Goal: Task Accomplishment & Management: Manage account settings

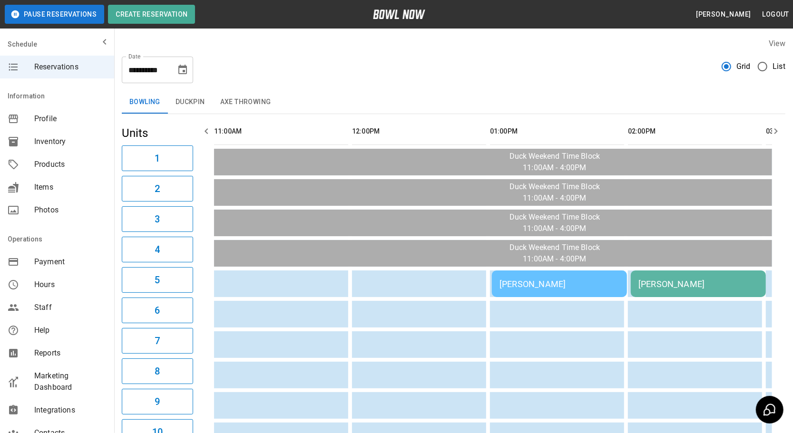
scroll to position [0, 225]
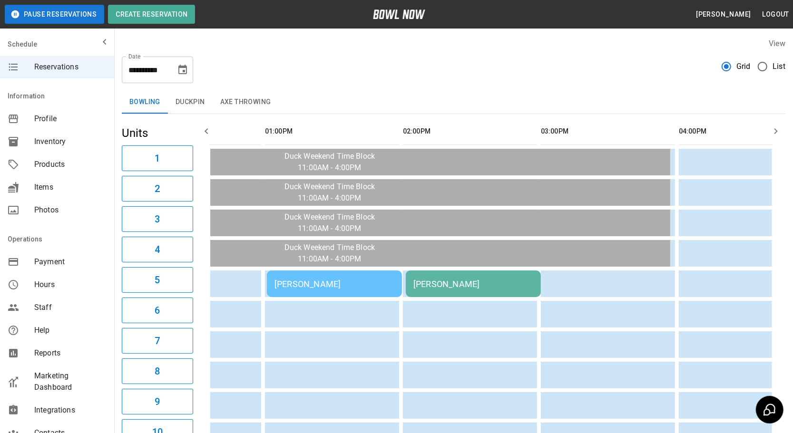
click at [436, 289] on td "[PERSON_NAME]" at bounding box center [473, 284] width 135 height 27
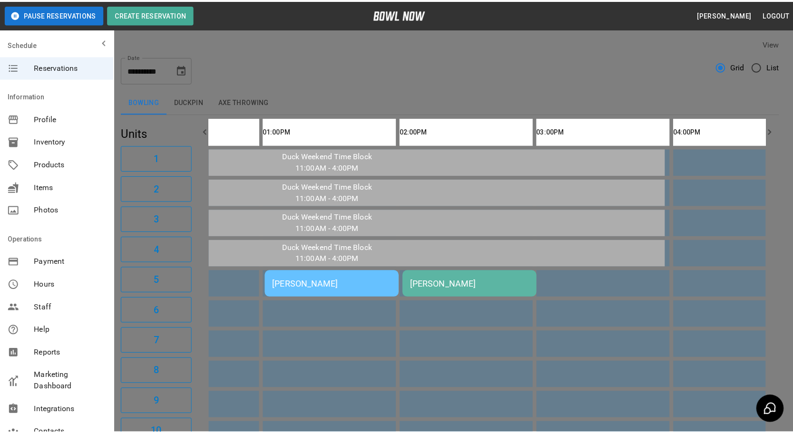
scroll to position [300, 0]
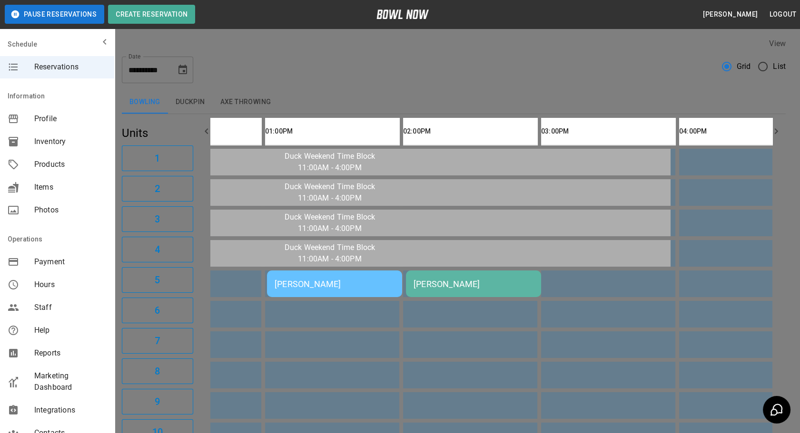
click at [620, 338] on div at bounding box center [400, 216] width 800 height 433
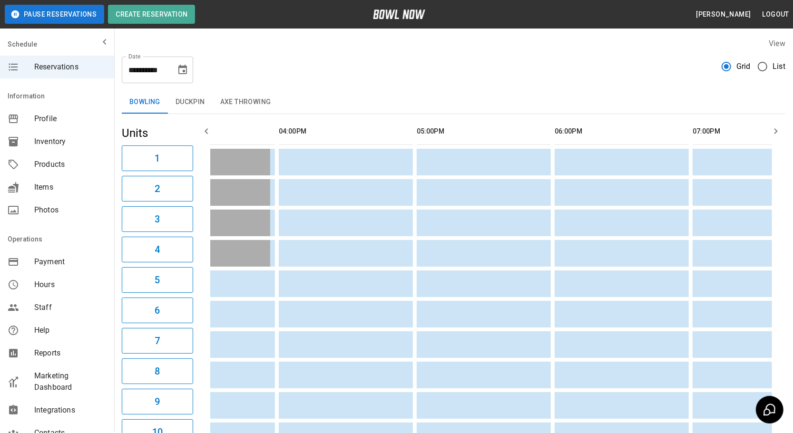
scroll to position [0, 0]
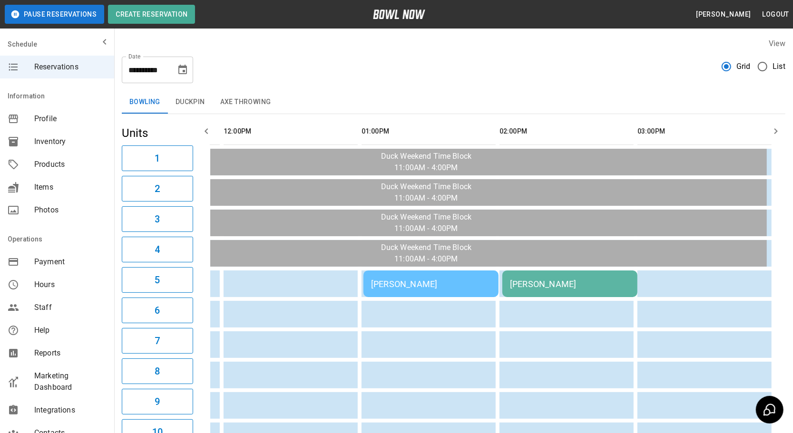
click at [525, 289] on td "[PERSON_NAME]" at bounding box center [569, 284] width 135 height 27
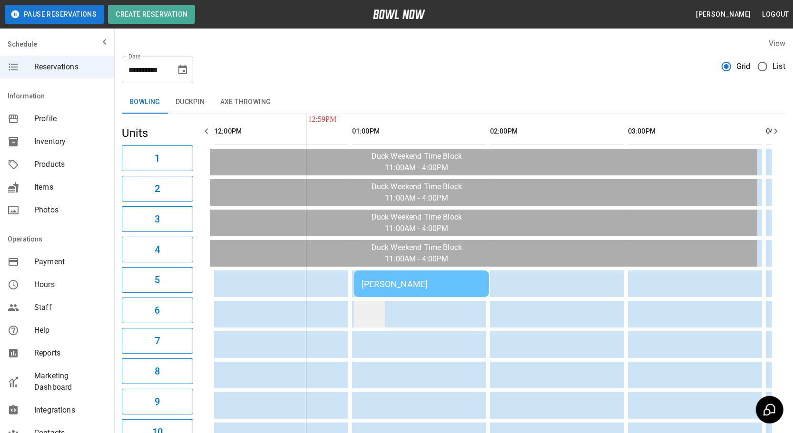
click at [376, 303] on td "sticky table" at bounding box center [369, 314] width 31 height 27
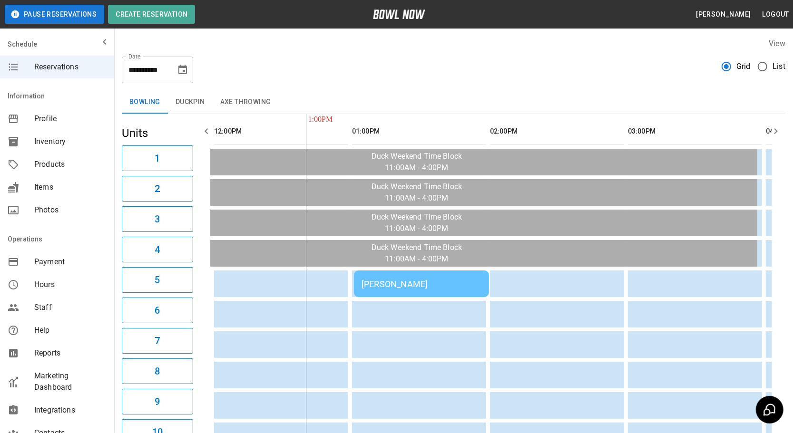
click at [432, 283] on div "[PERSON_NAME]" at bounding box center [421, 284] width 120 height 10
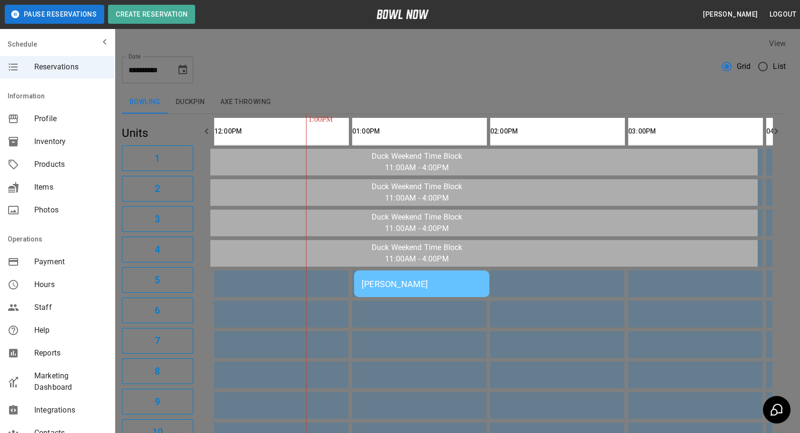
scroll to position [141, 0]
click at [580, 348] on div at bounding box center [400, 216] width 800 height 433
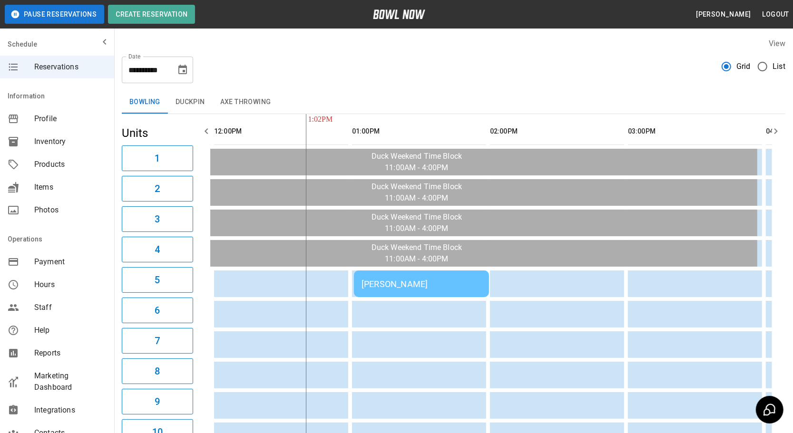
click at [388, 279] on div "[PERSON_NAME]" at bounding box center [421, 284] width 120 height 10
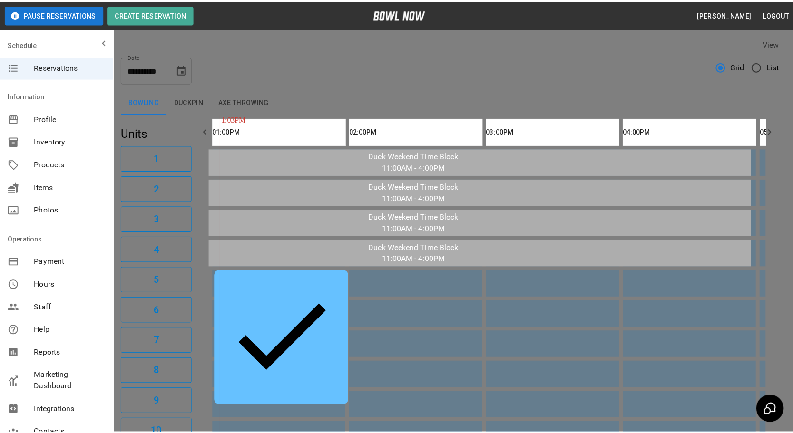
scroll to position [0, 276]
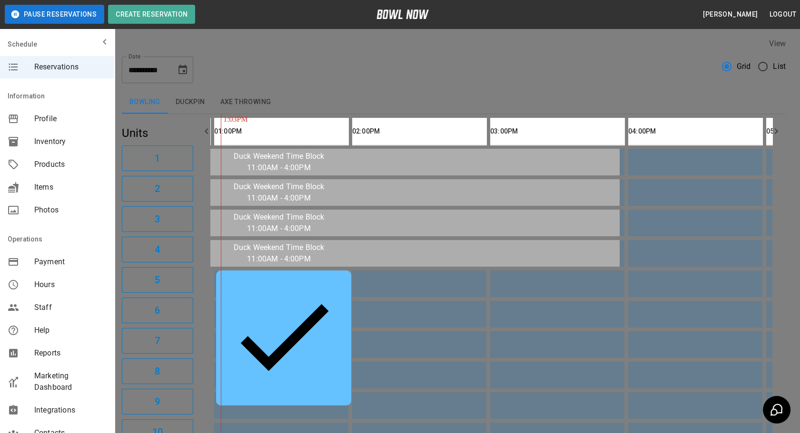
click at [643, 275] on div at bounding box center [400, 216] width 800 height 433
